Goal: Find specific page/section: Find specific page/section

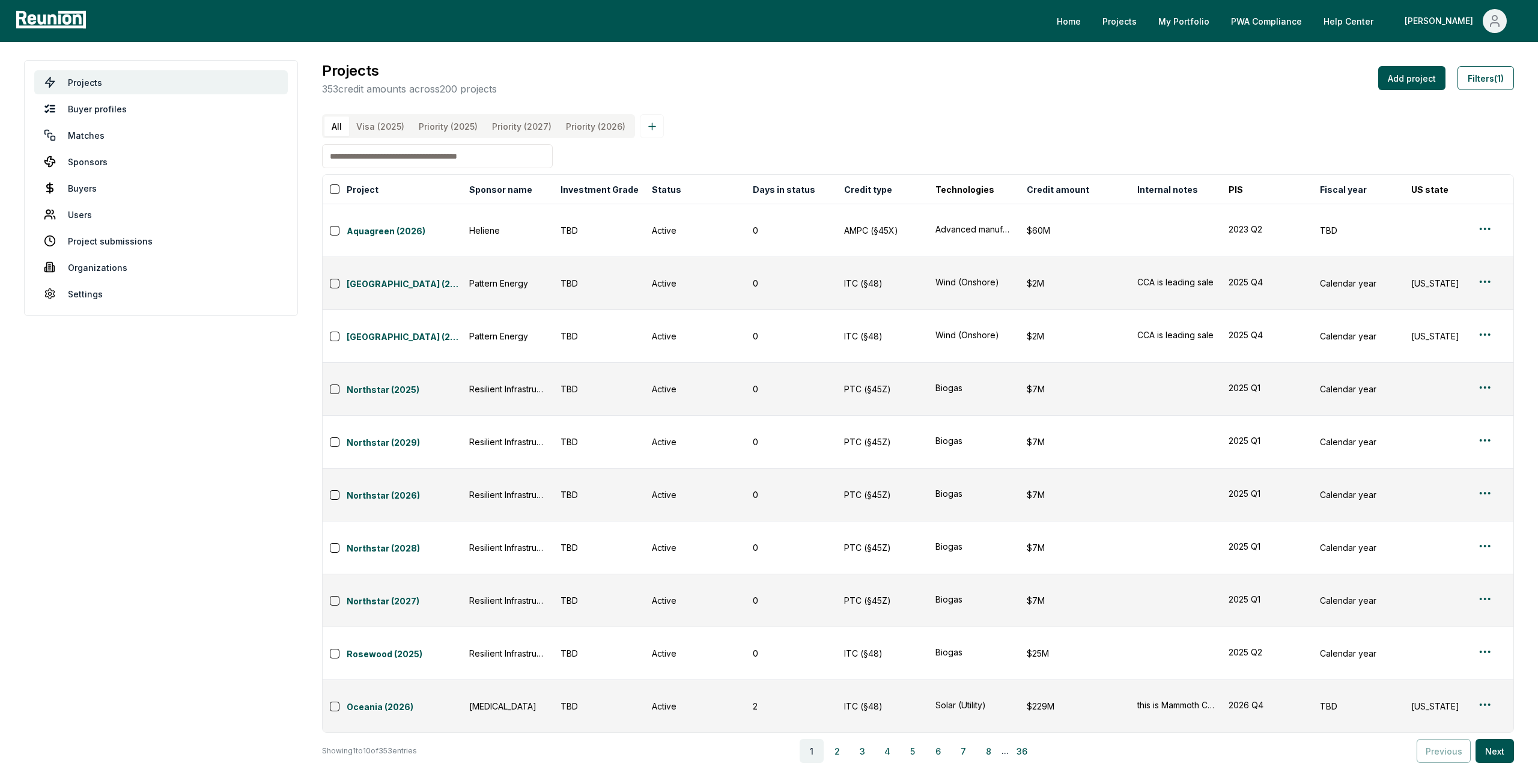
click at [390, 158] on input at bounding box center [437, 155] width 231 height 24
click at [1507, 88] on button "Filters (1)" at bounding box center [1486, 77] width 56 height 24
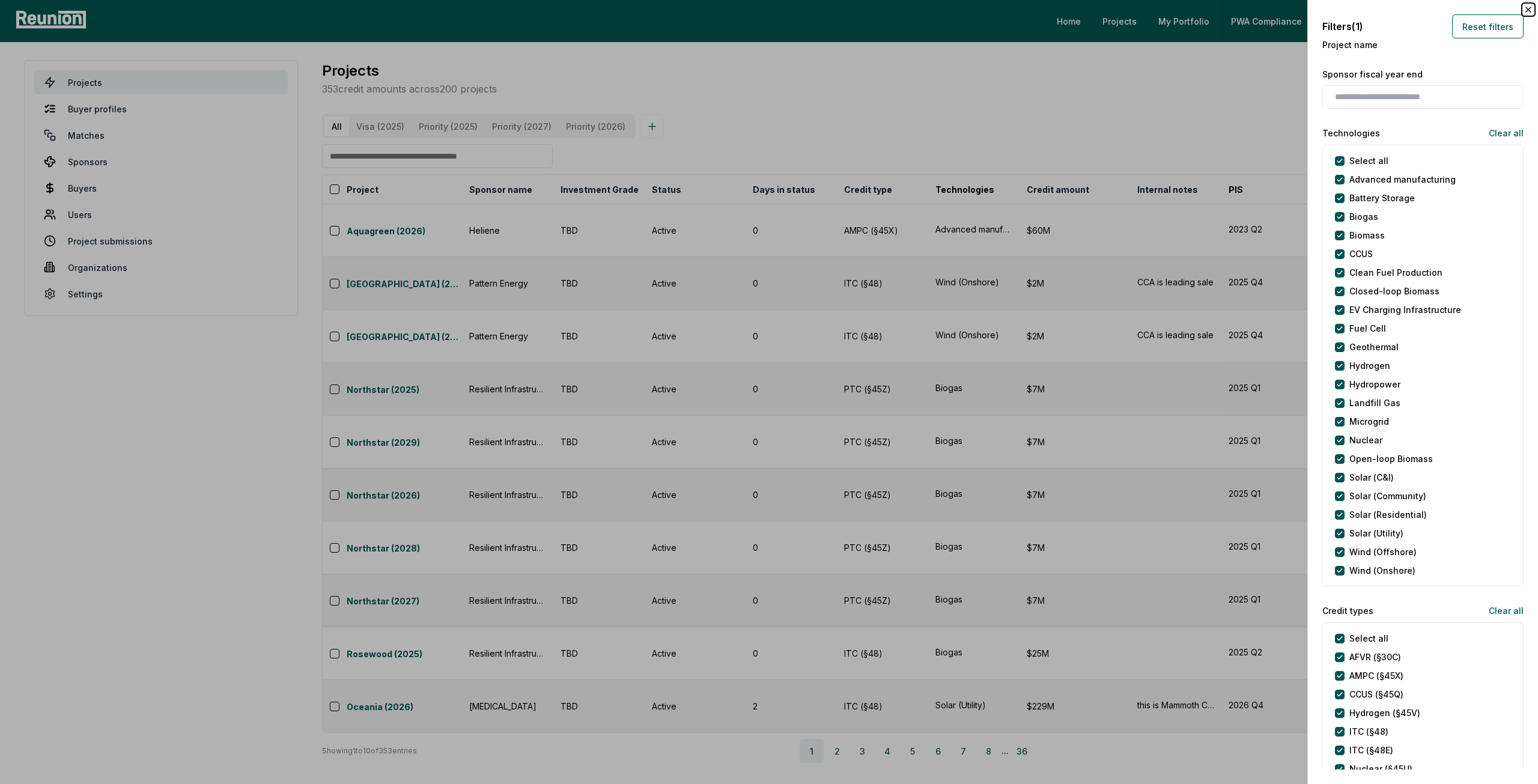
click at [1531, 8] on icon "button" at bounding box center [1528, 10] width 10 height 10
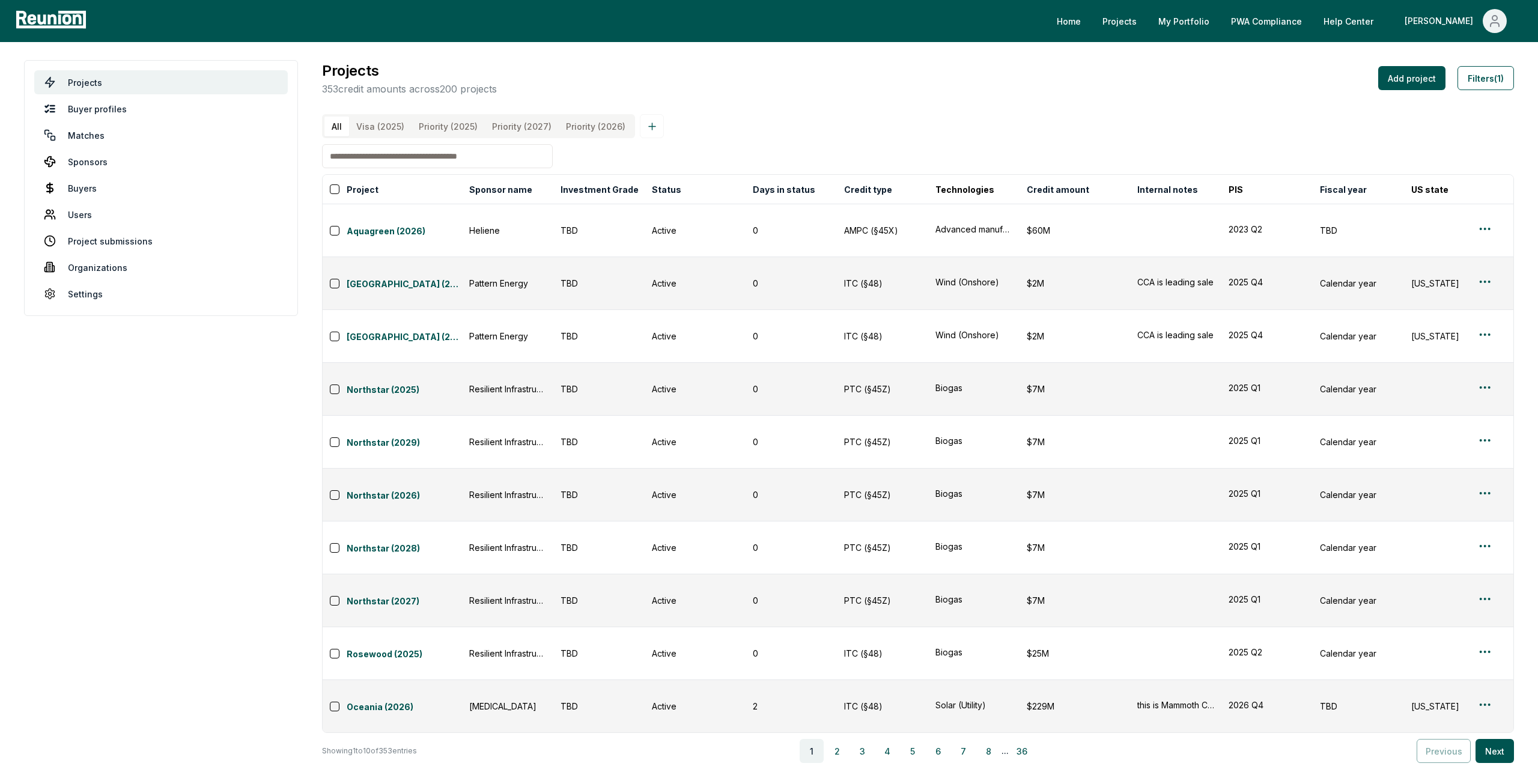
click at [1341, 86] on div "Projects 353 credit amounts across 200 projects Add project Filters (1)" at bounding box center [918, 77] width 1192 height 36
click at [1490, 85] on button "Filters (1)" at bounding box center [1486, 77] width 56 height 24
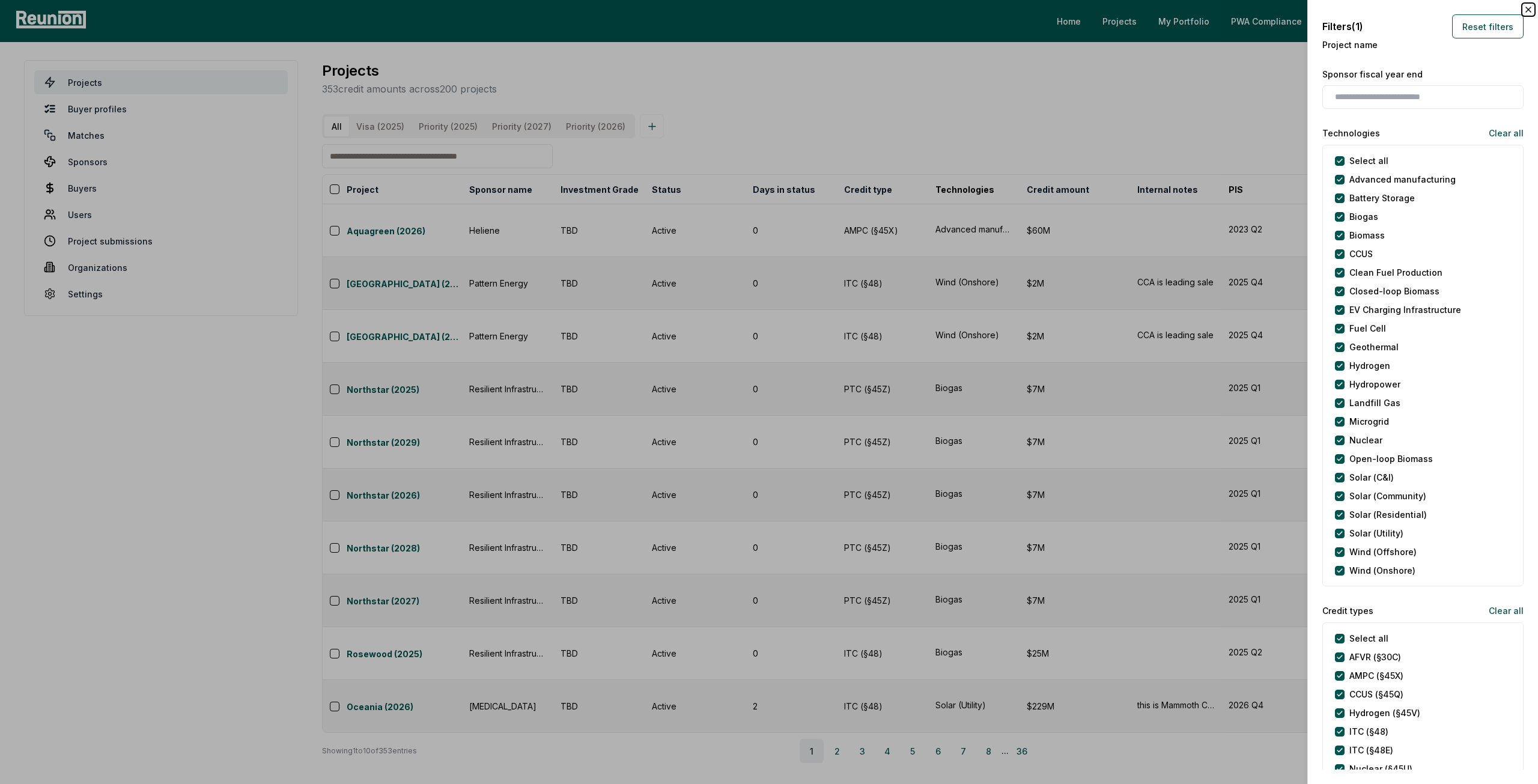
click at [1528, 13] on icon "button" at bounding box center [1528, 10] width 10 height 10
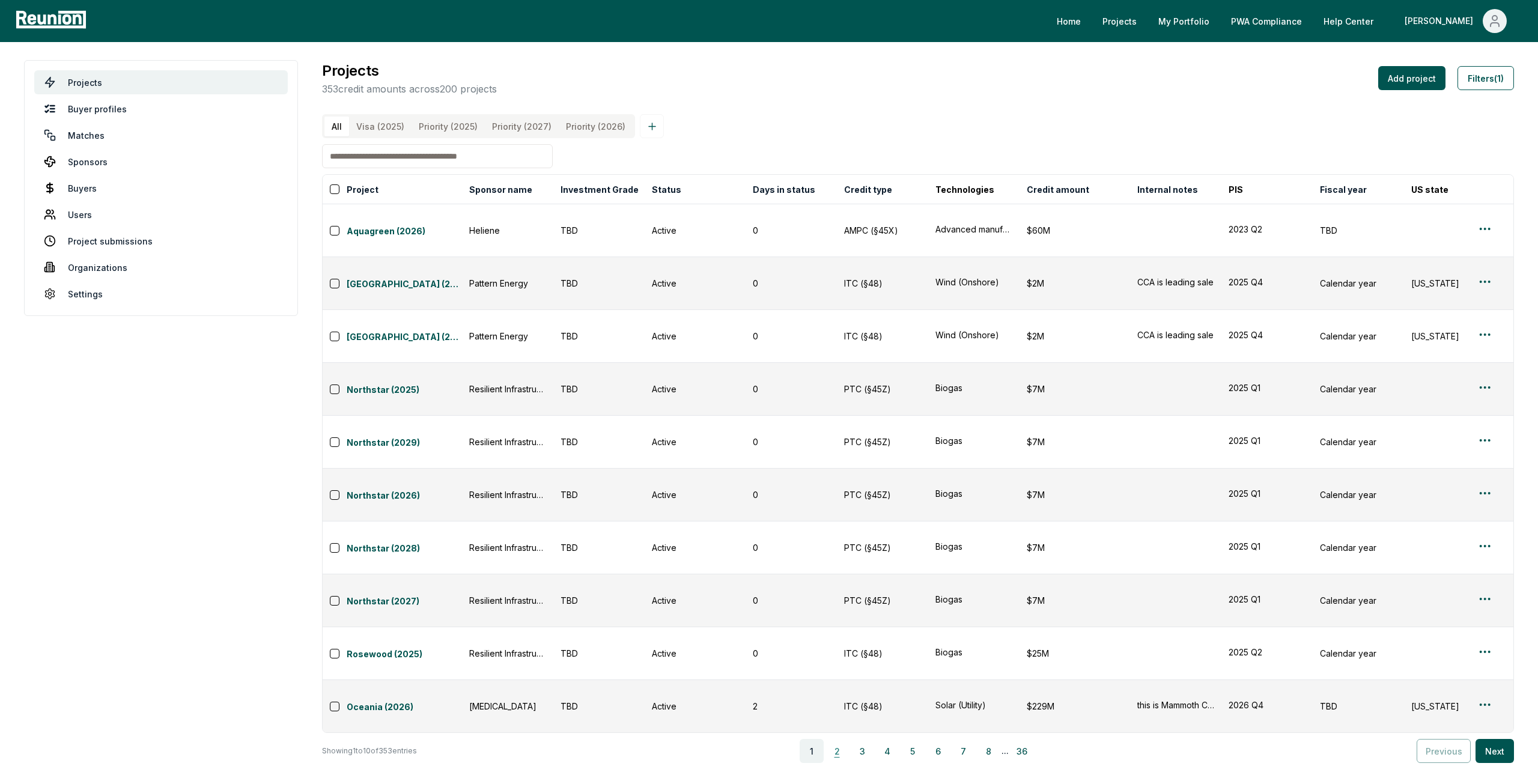
click at [846, 739] on button "2" at bounding box center [837, 750] width 24 height 24
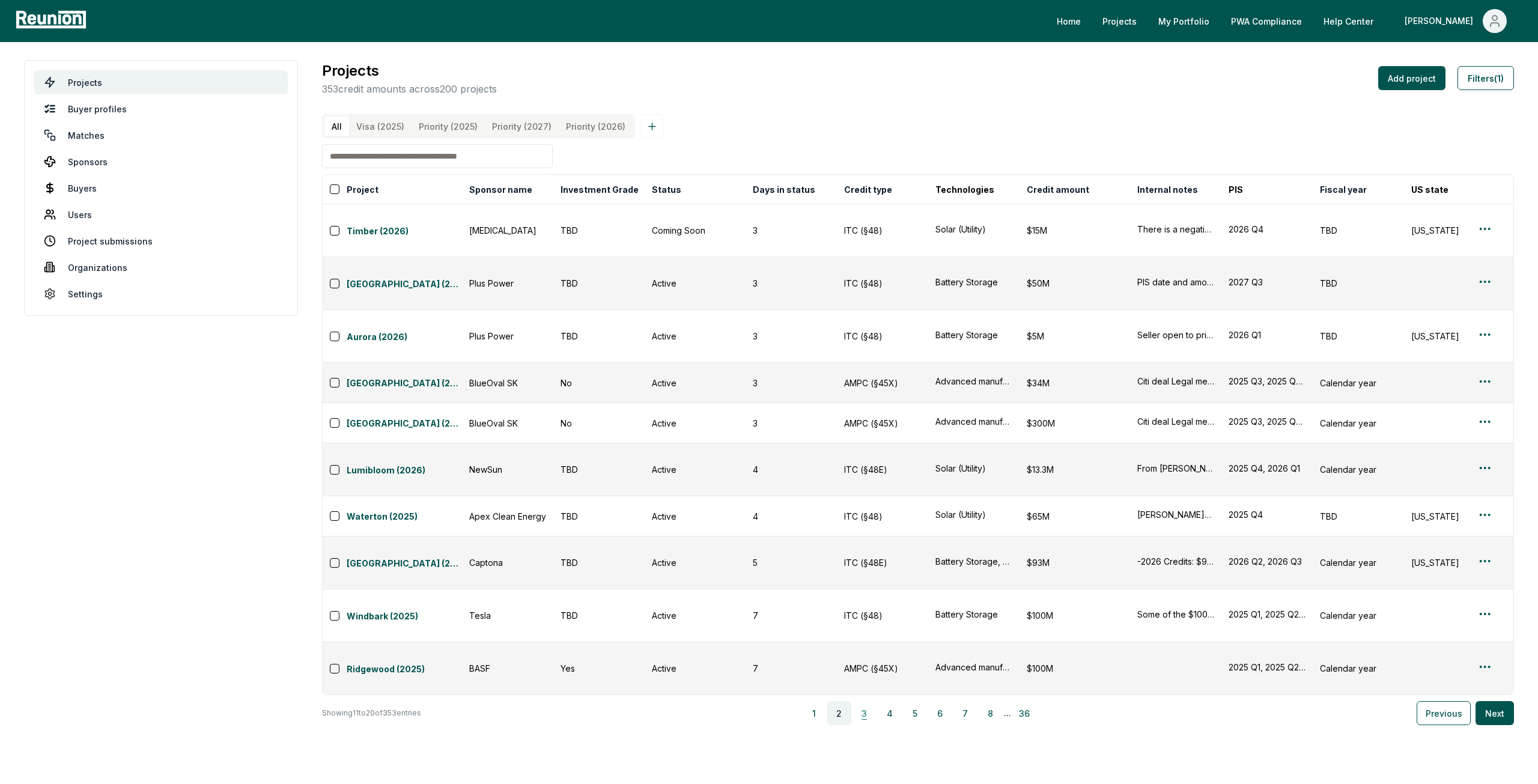
click at [867, 701] on button "3" at bounding box center [864, 713] width 24 height 24
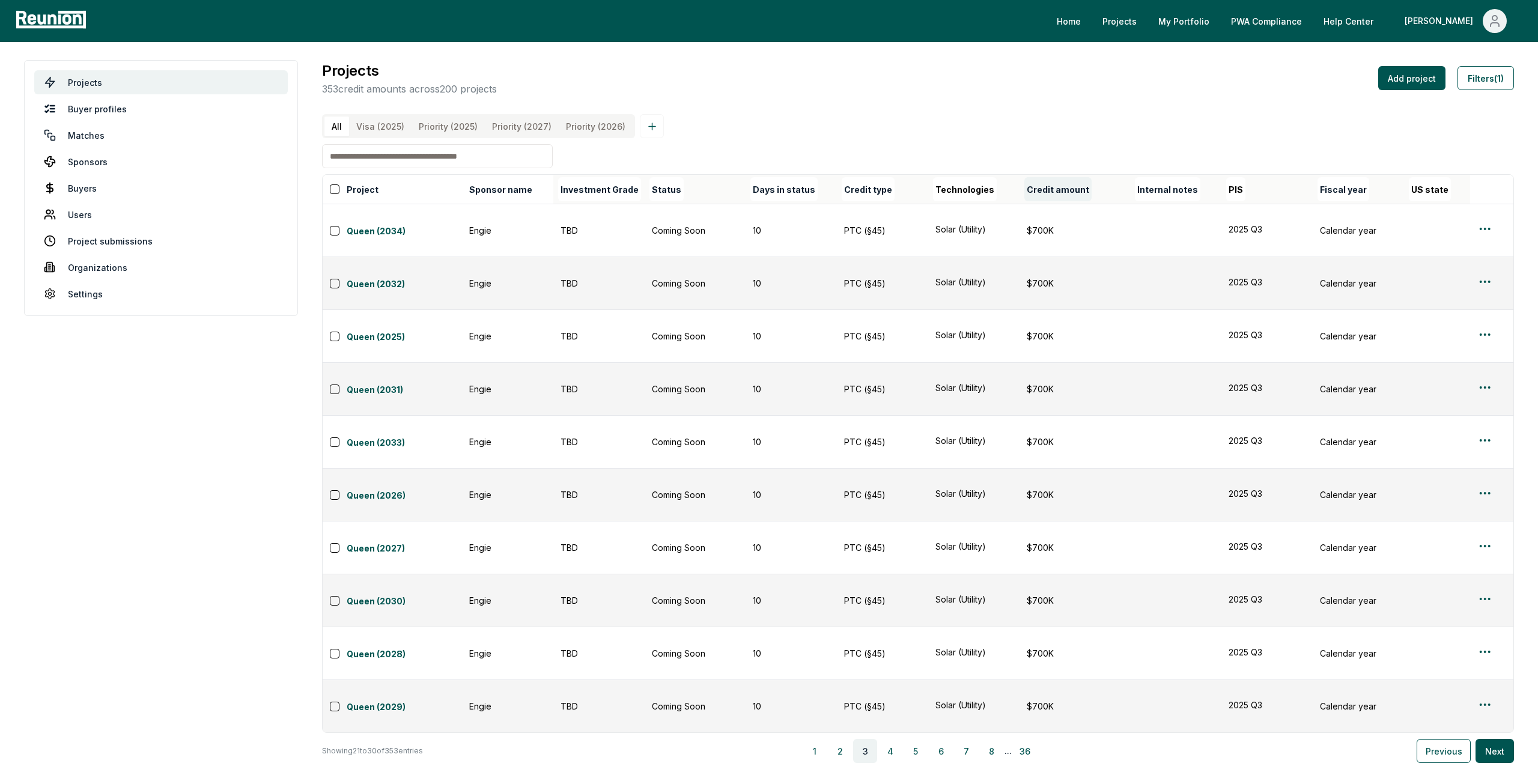
click at [1057, 201] on button "Credit amount" at bounding box center [1058, 189] width 67 height 24
click at [1466, 81] on button "Filters (1)" at bounding box center [1486, 77] width 56 height 24
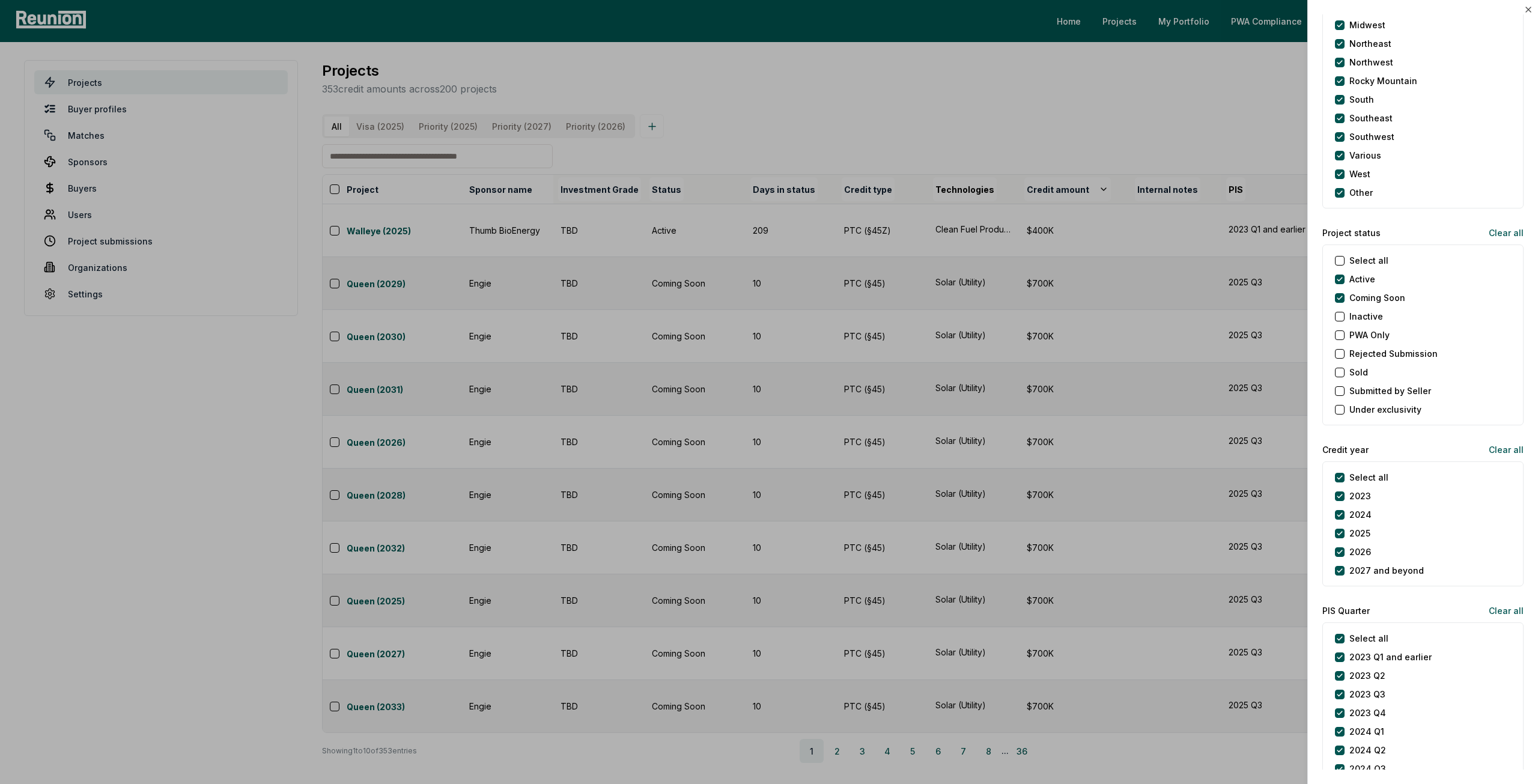
scroll to position [1081, 0]
click at [1339, 471] on div "Select all" at bounding box center [1361, 477] width 54 height 13
click at [1338, 472] on year "Select all" at bounding box center [1340, 477] width 10 height 10
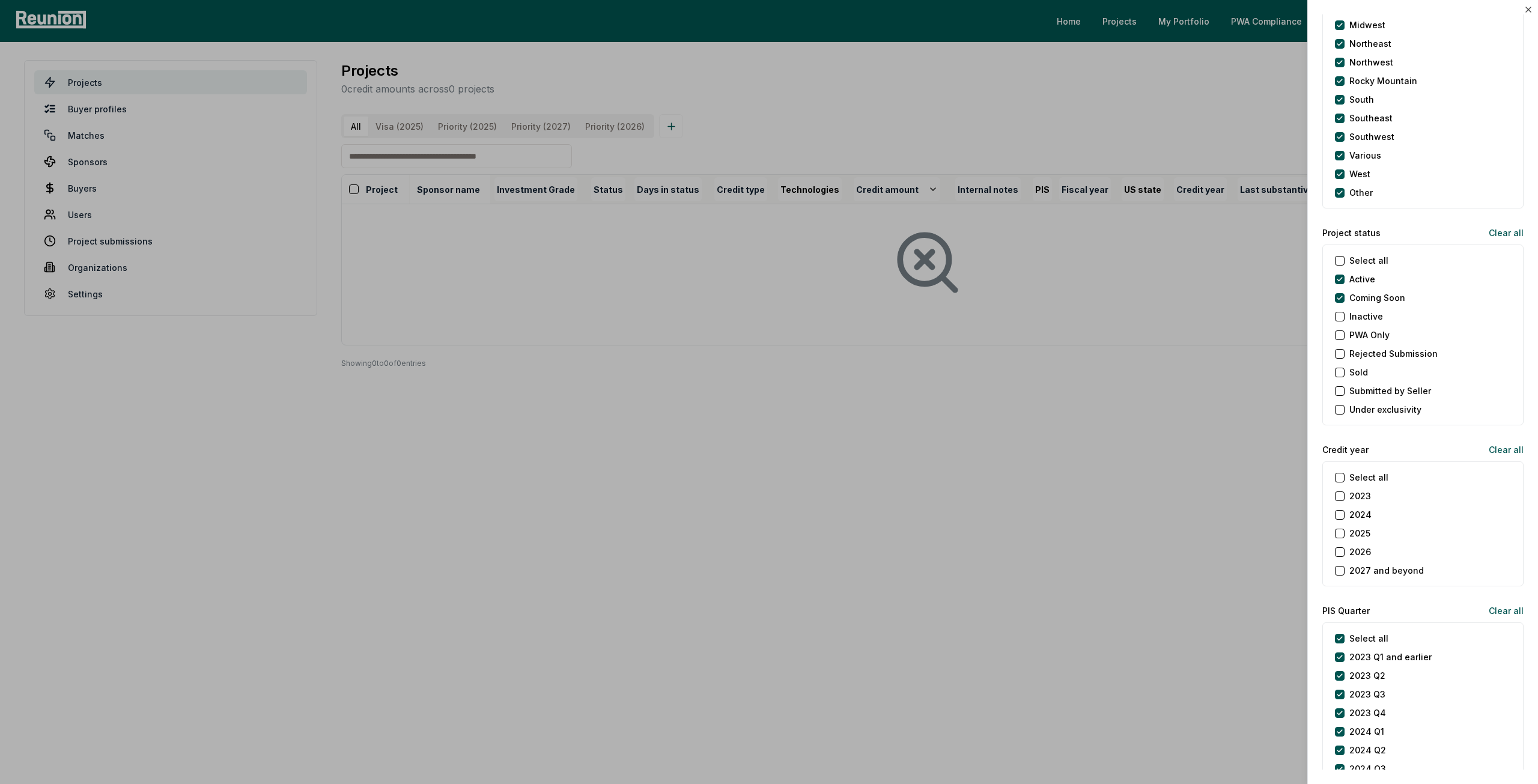
click at [1338, 530] on button "2025" at bounding box center [1340, 534] width 10 height 10
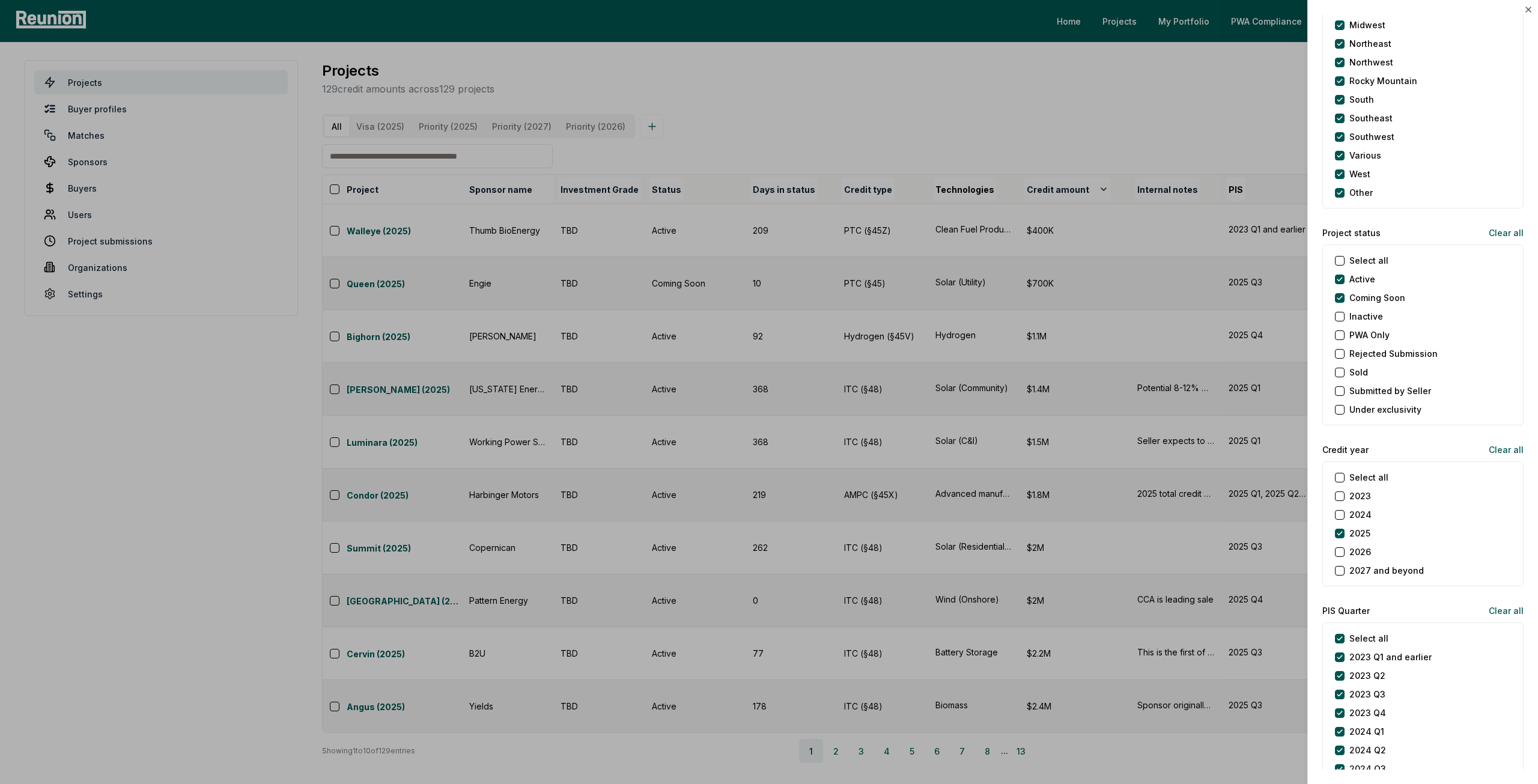
click at [936, 703] on div at bounding box center [769, 392] width 1538 height 784
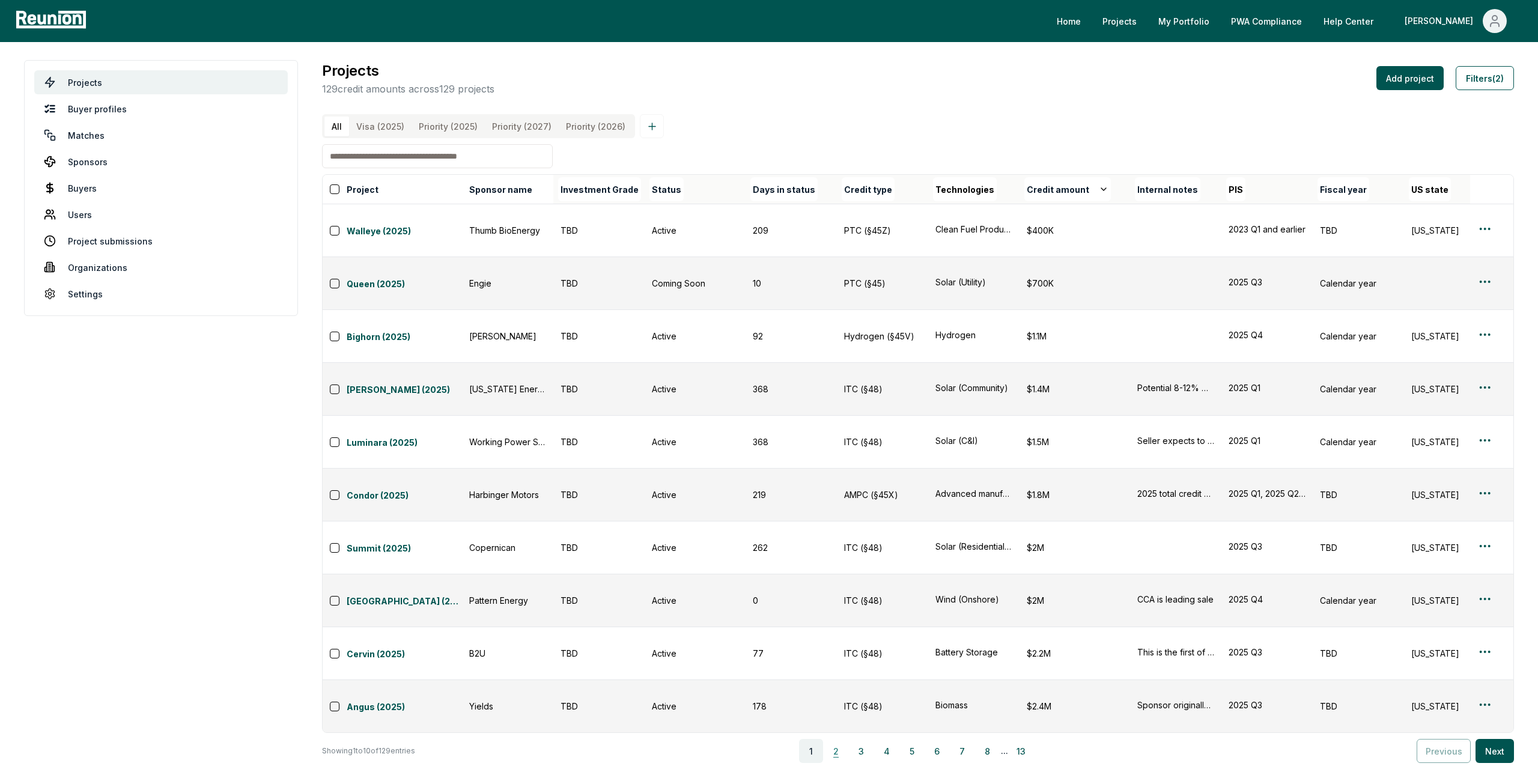
click at [843, 739] on button "2" at bounding box center [836, 750] width 24 height 24
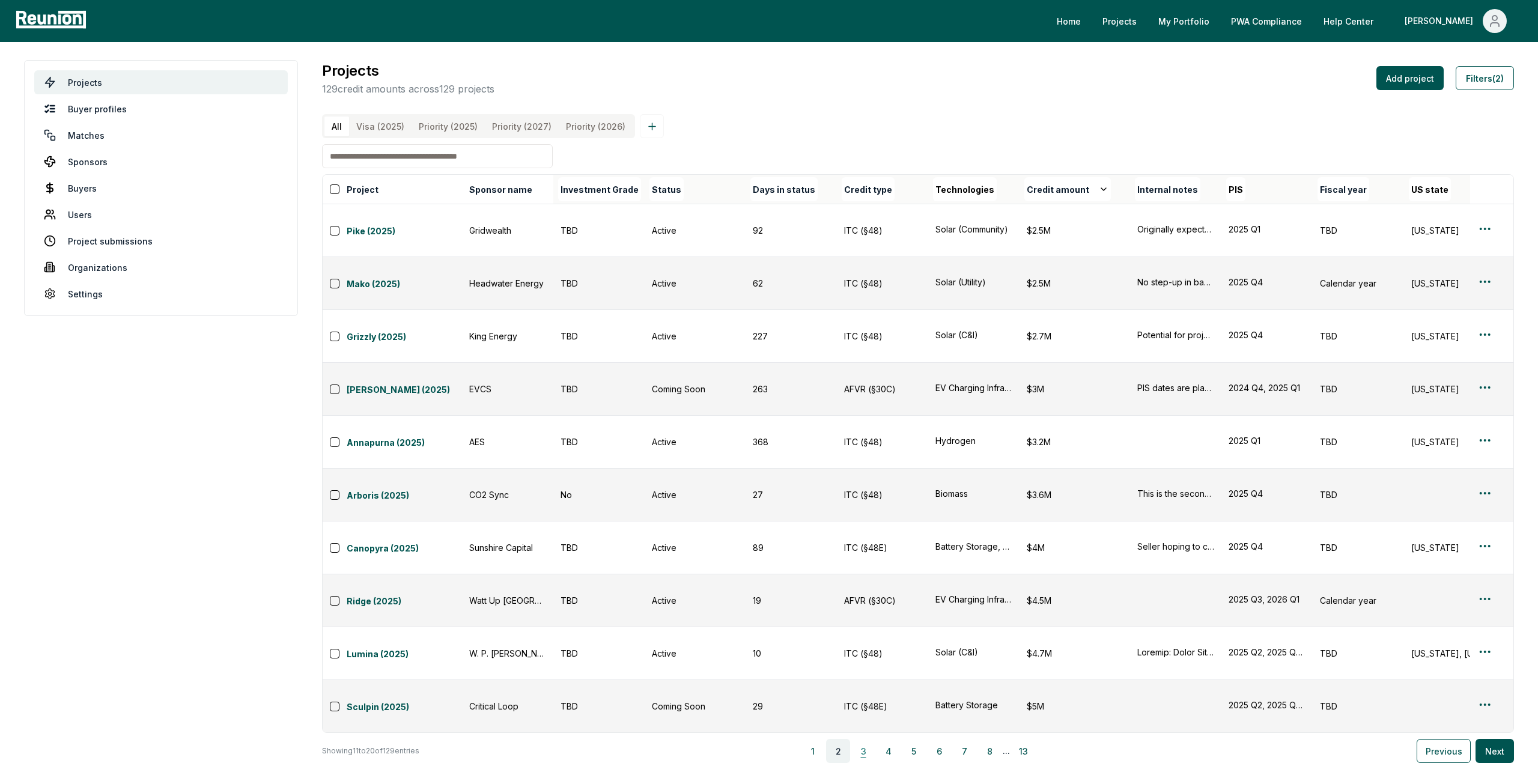
click at [871, 739] on button "3" at bounding box center [863, 750] width 24 height 24
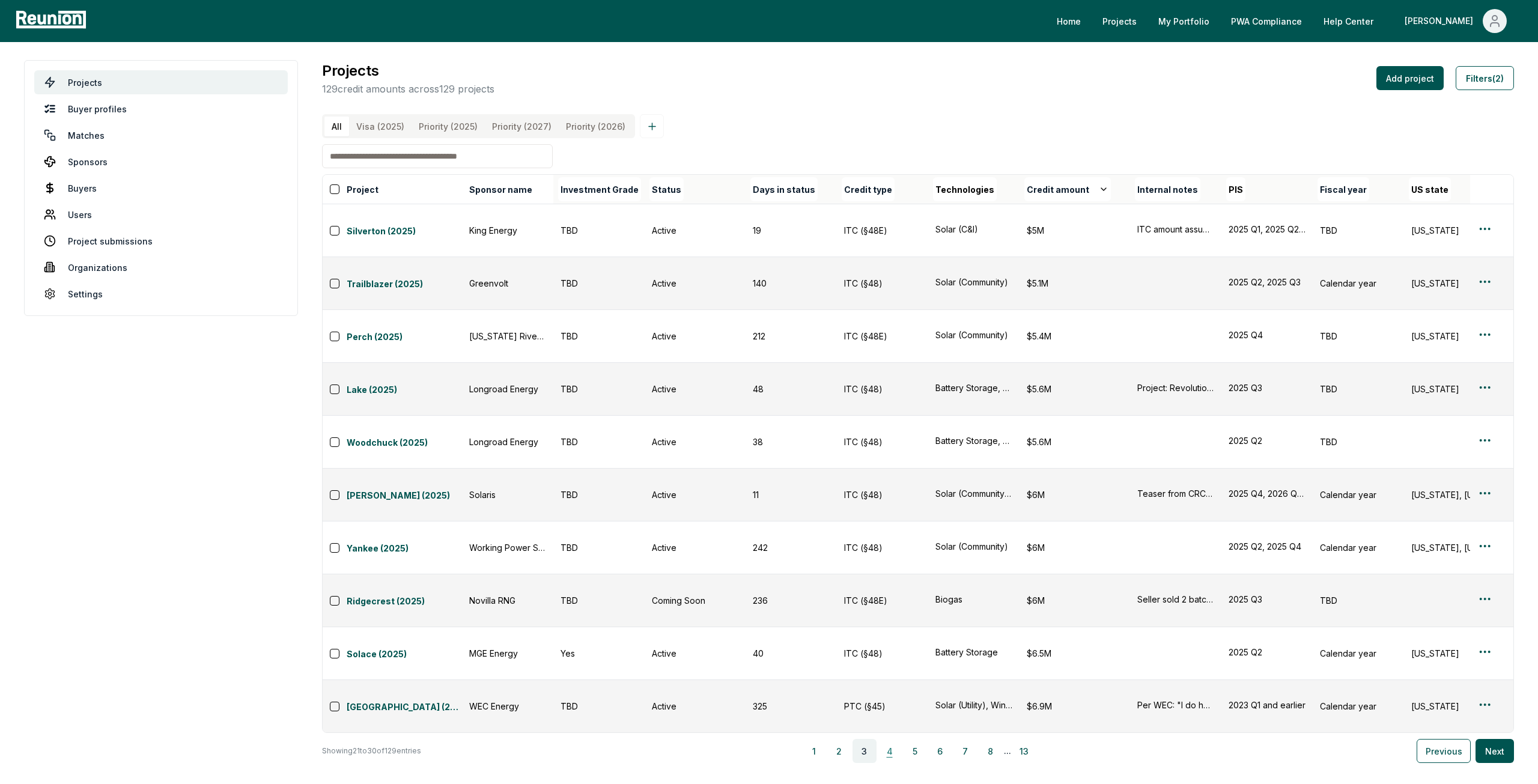
click at [890, 739] on button "4" at bounding box center [890, 750] width 24 height 24
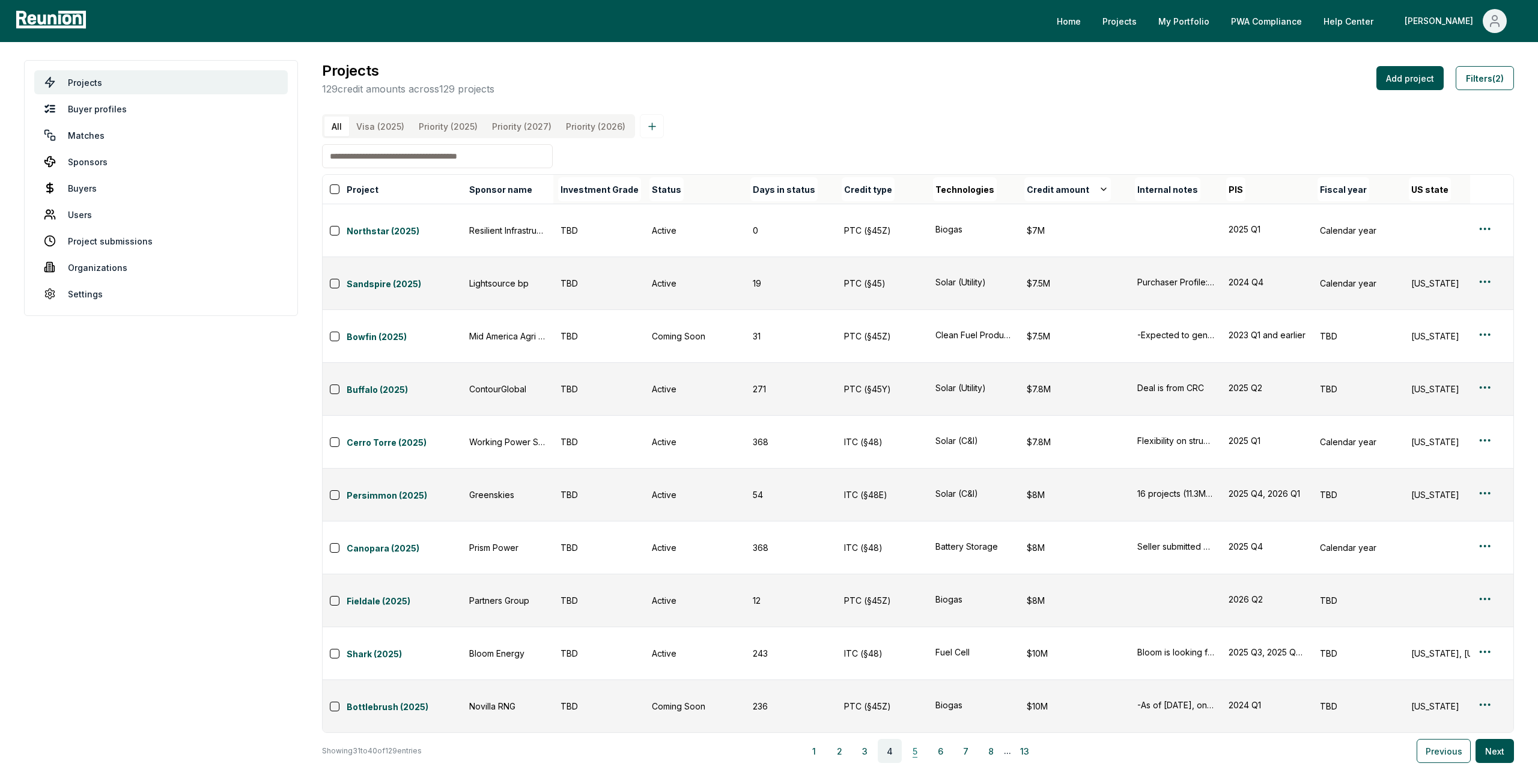
click at [920, 739] on button "5" at bounding box center [915, 750] width 24 height 24
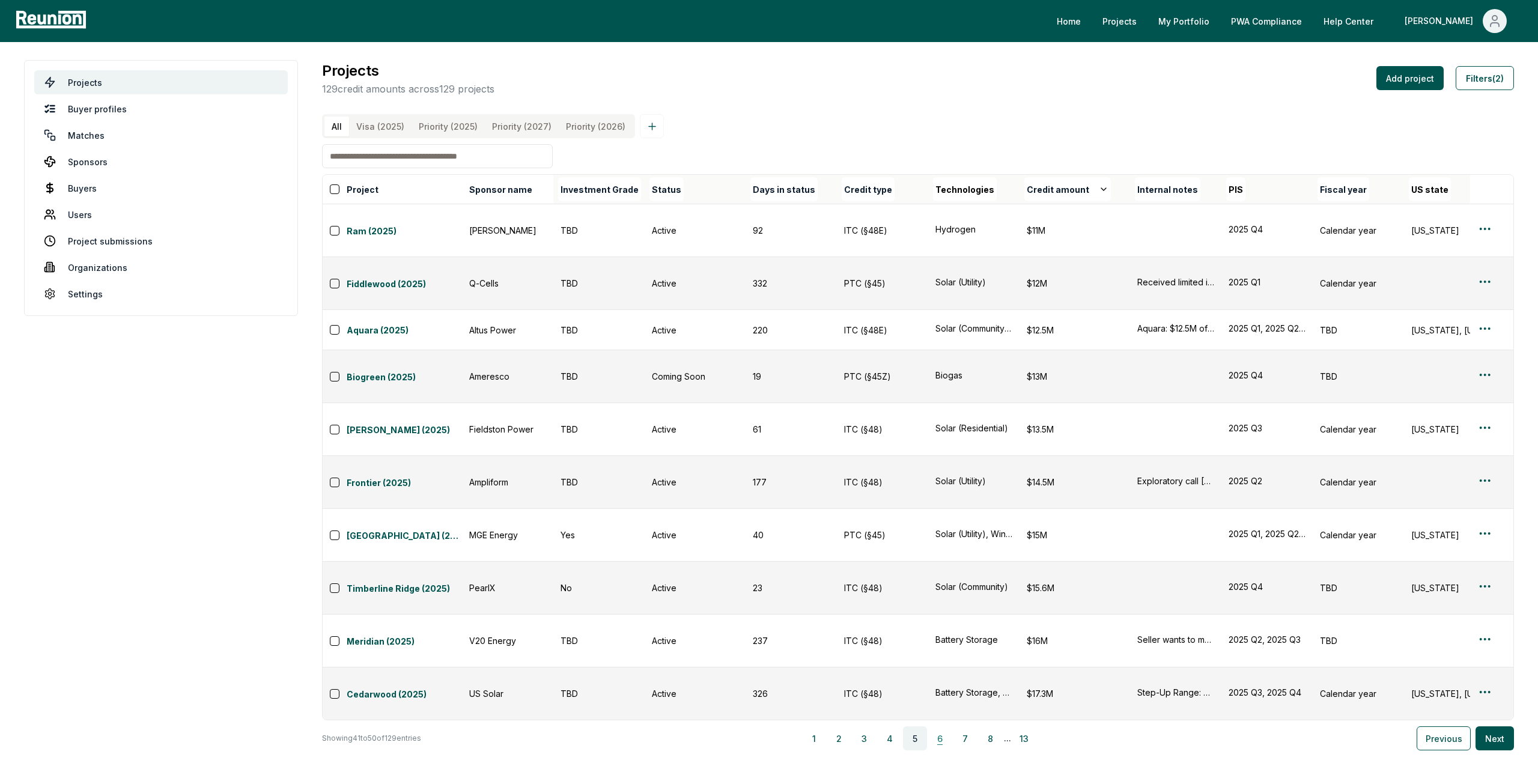
click at [942, 726] on button "6" at bounding box center [940, 738] width 24 height 24
